Goal: Navigation & Orientation: Find specific page/section

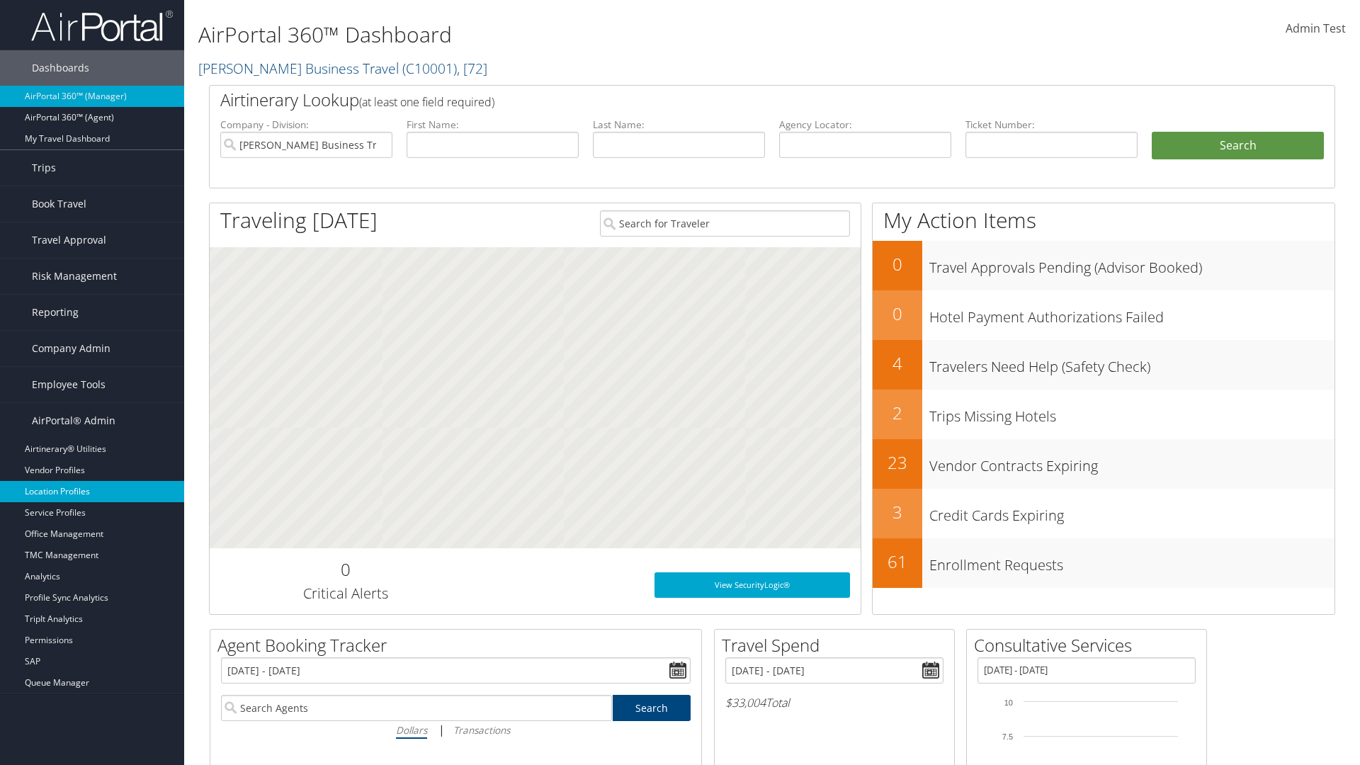
click at [92, 492] on link "Location Profiles" at bounding box center [92, 491] width 184 height 21
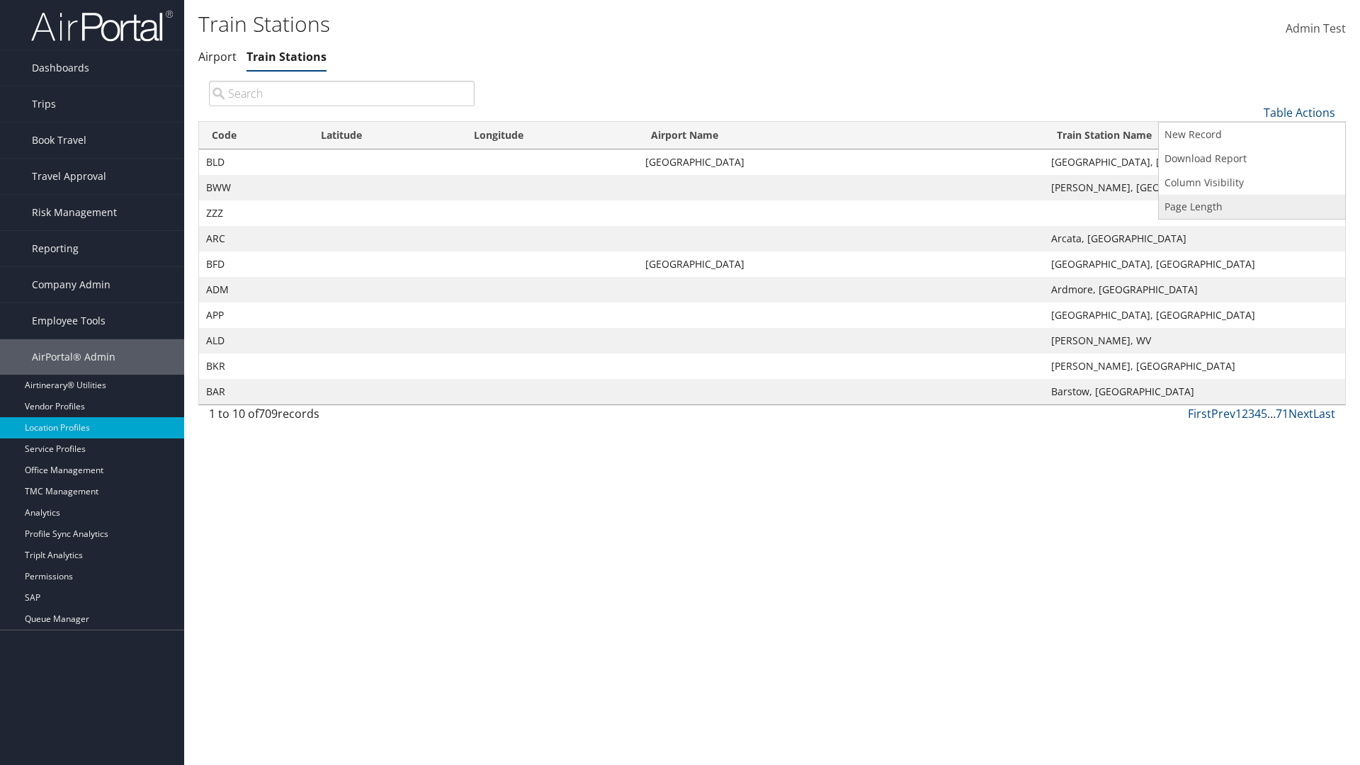
click at [1251, 206] on link "Page Length" at bounding box center [1252, 207] width 186 height 24
click at [1251, 159] on link "25" at bounding box center [1252, 160] width 186 height 24
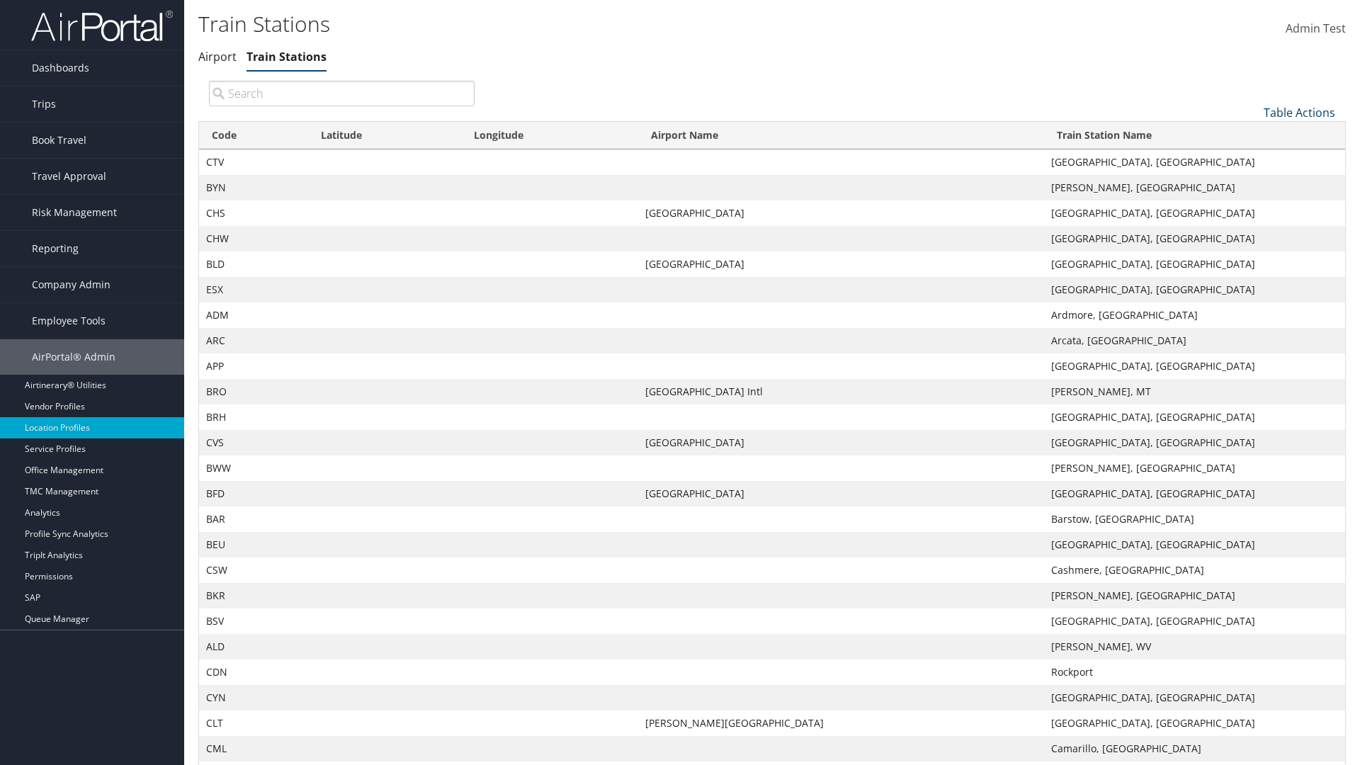
click at [1299, 112] on link "Table Actions" at bounding box center [1299, 113] width 72 height 16
click at [1251, 206] on link "Page Length" at bounding box center [1252, 207] width 186 height 24
click at [1251, 183] on link "50" at bounding box center [1252, 184] width 186 height 24
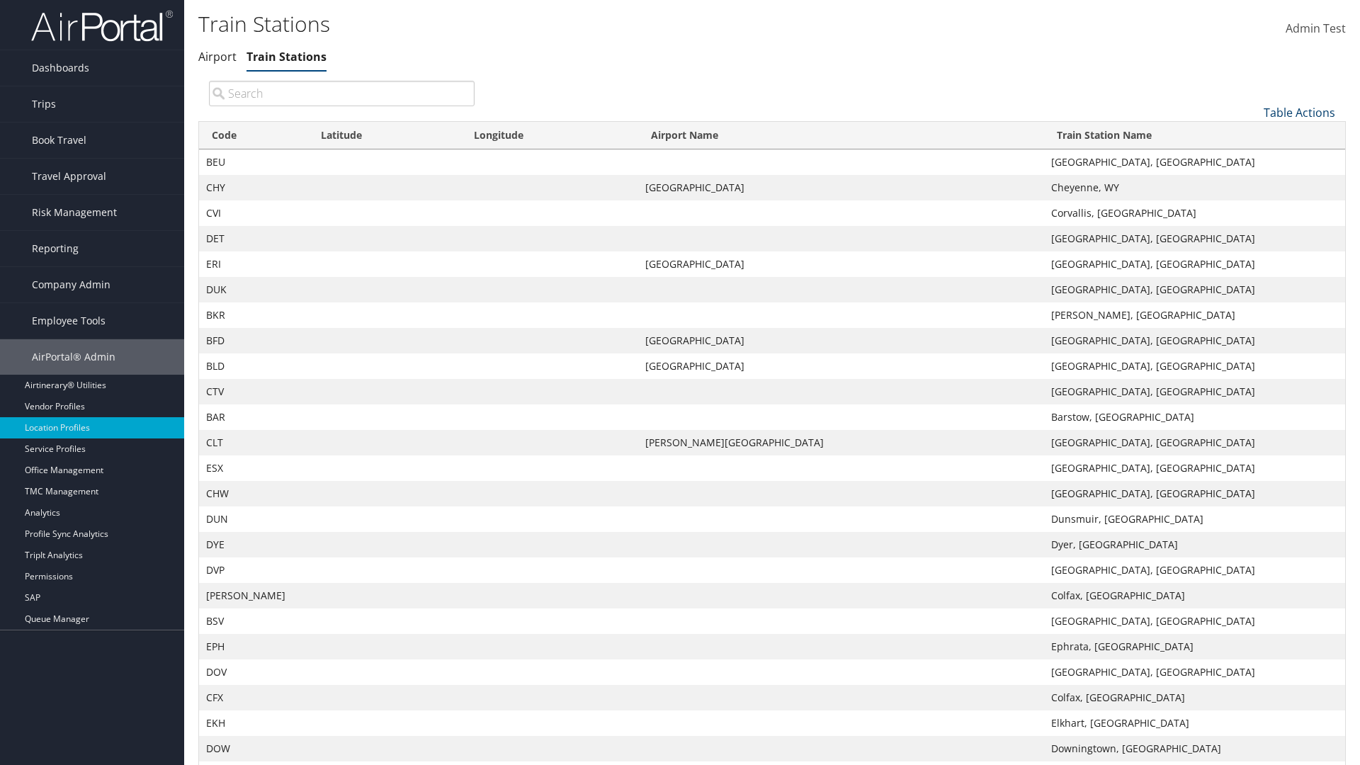
click at [1299, 105] on link "Table Actions" at bounding box center [1299, 113] width 72 height 16
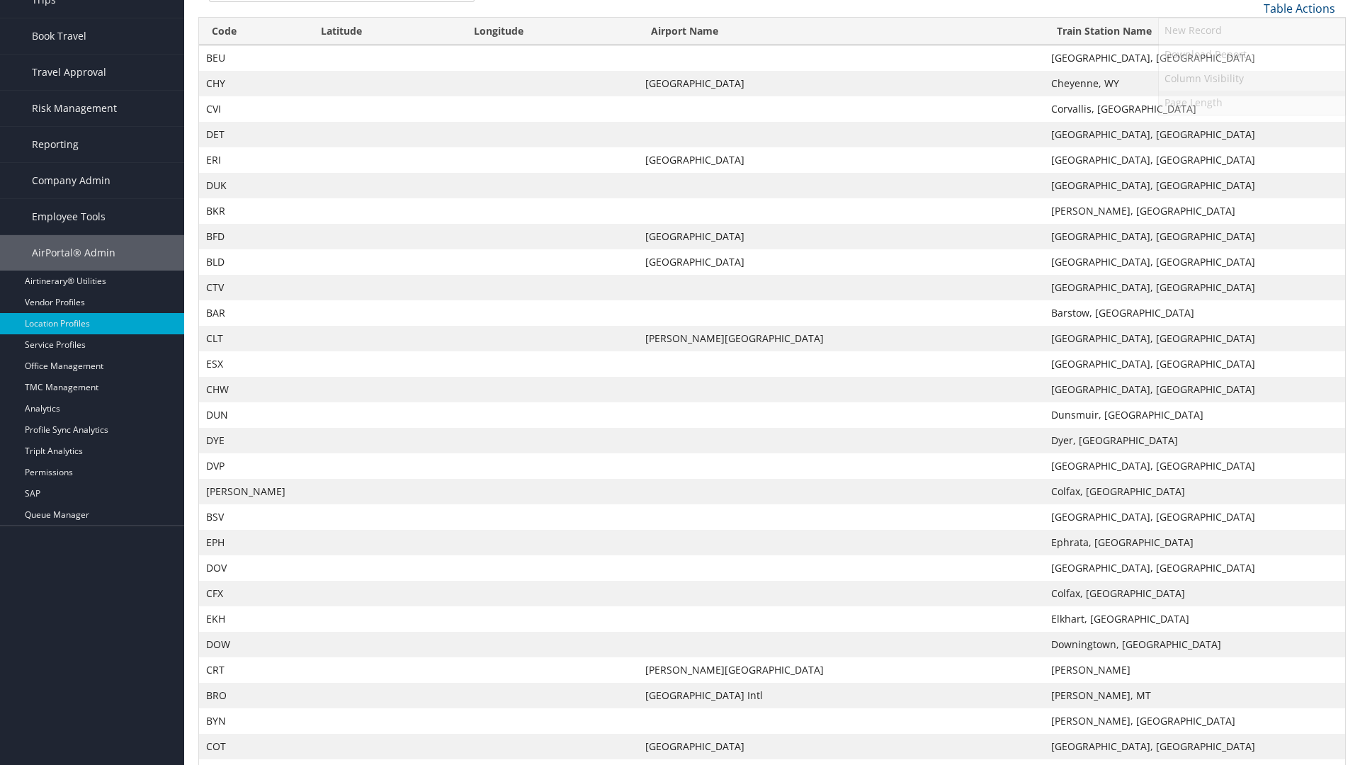
click at [1251, 102] on link "Page Length" at bounding box center [1252, 103] width 186 height 24
click at [1251, 103] on link "100" at bounding box center [1252, 104] width 186 height 24
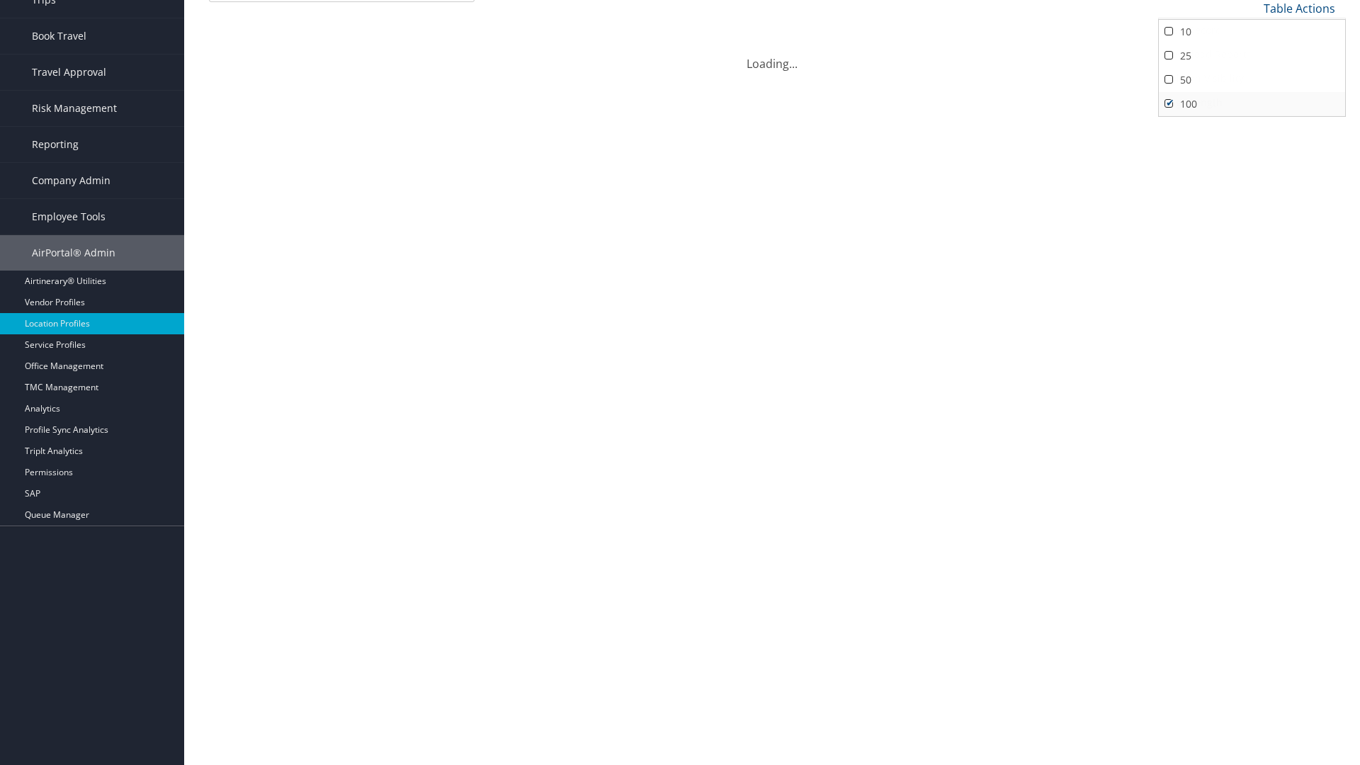
scroll to position [0, 0]
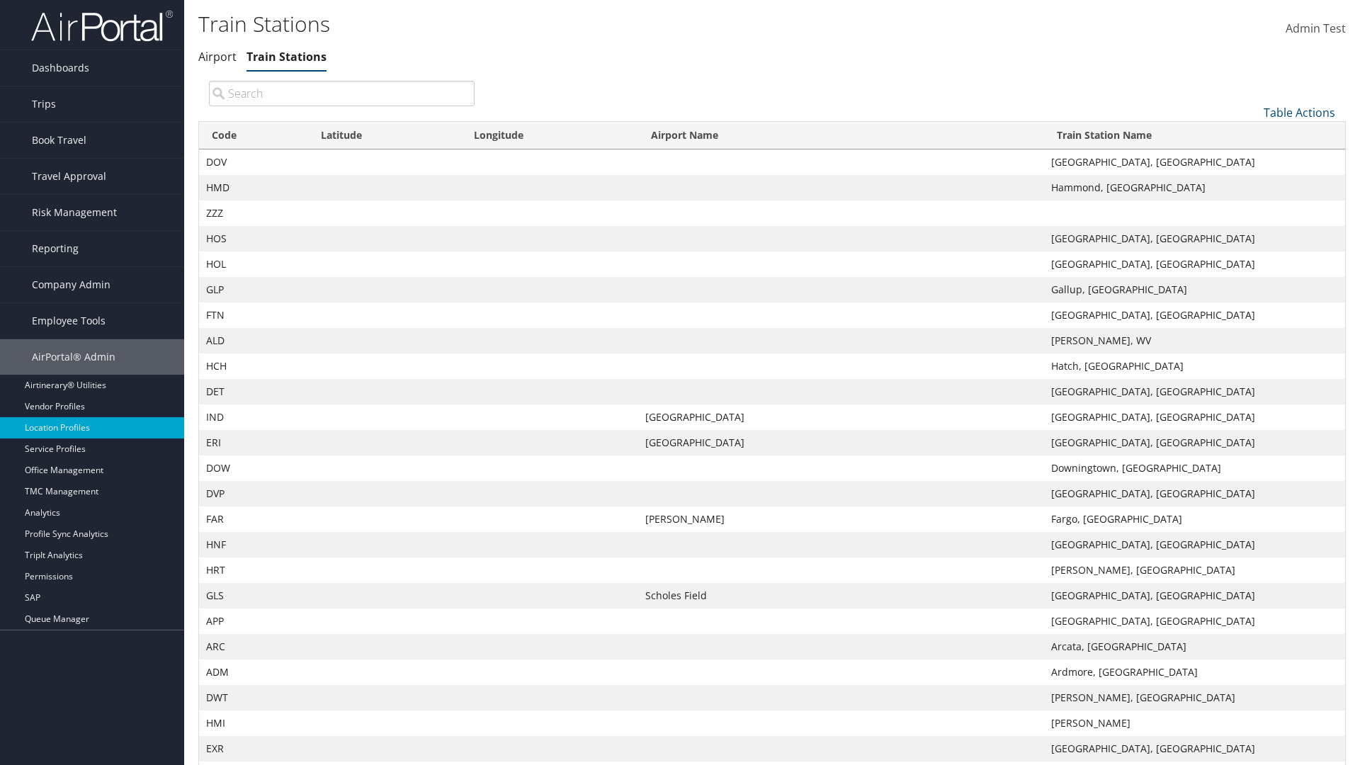
click at [253, 122] on th "Code" at bounding box center [253, 136] width 109 height 28
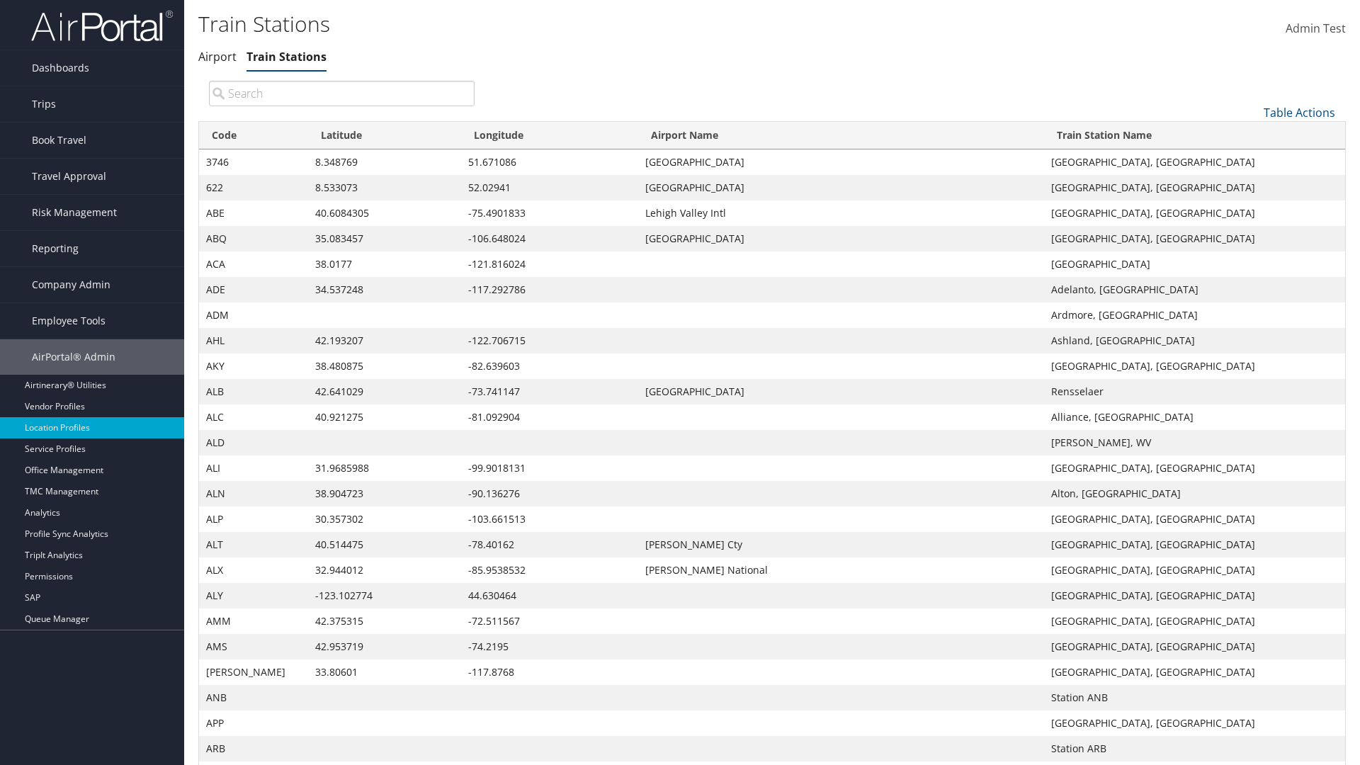
scroll to position [121, 0]
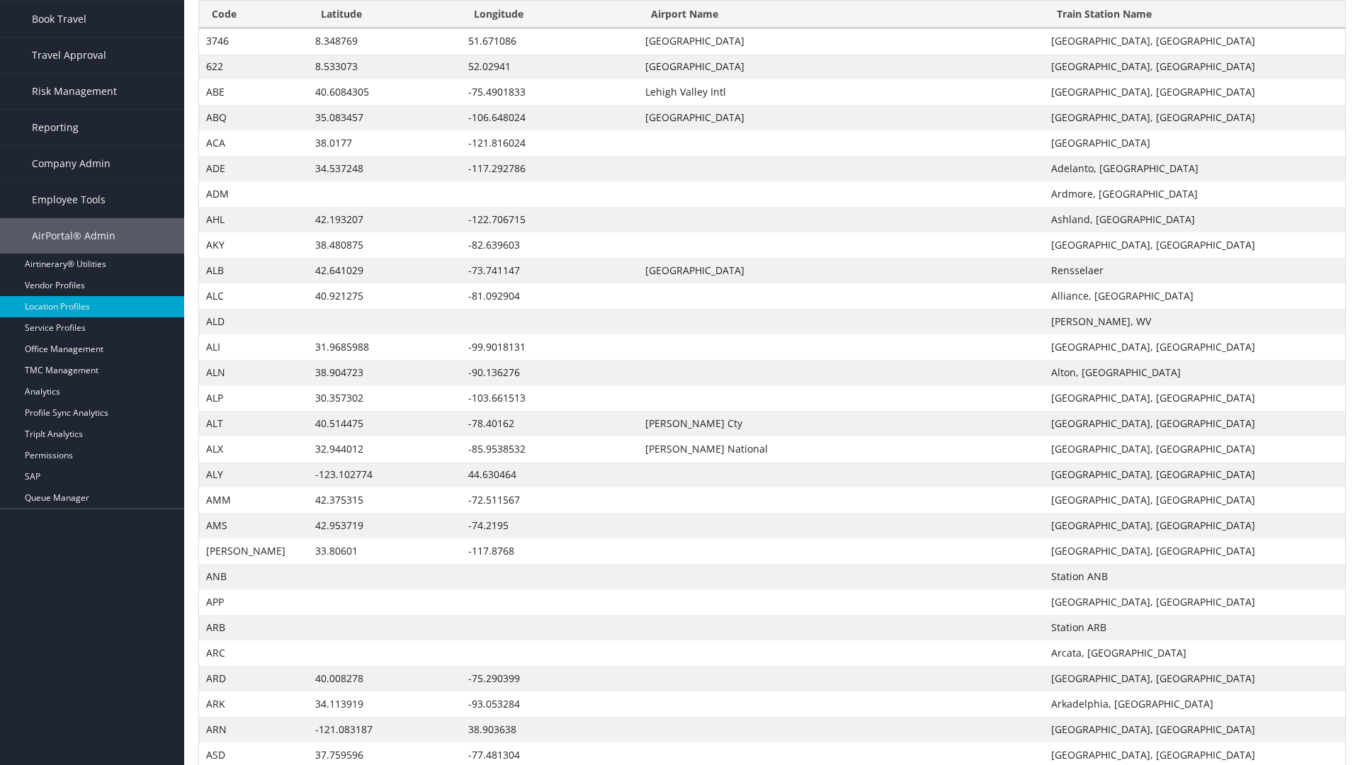
click at [253, 14] on th "Code" at bounding box center [253, 15] width 109 height 28
